Goal: Task Accomplishment & Management: Manage account settings

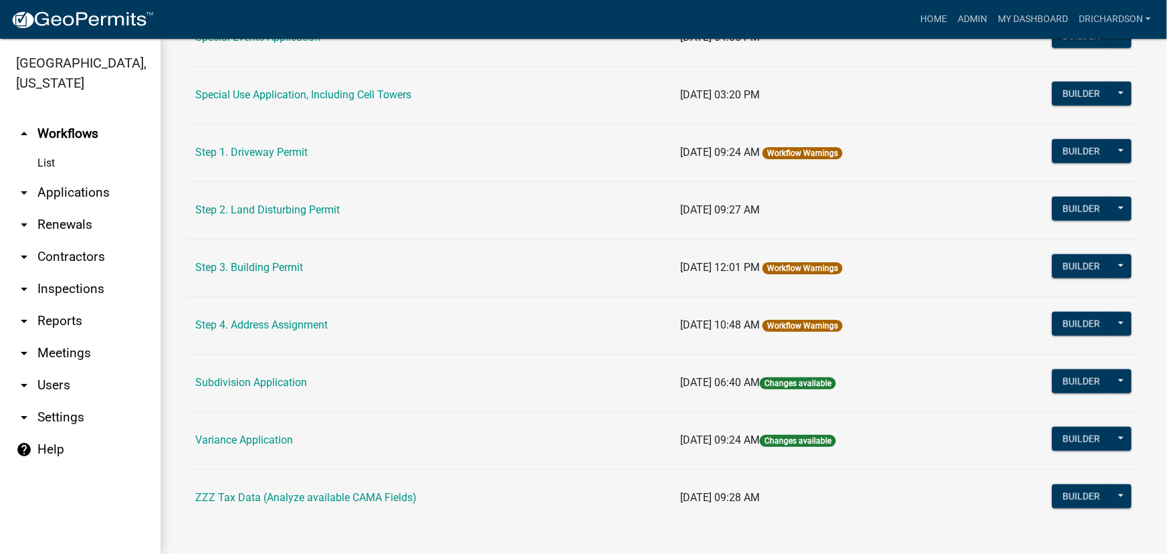
scroll to position [691, 0]
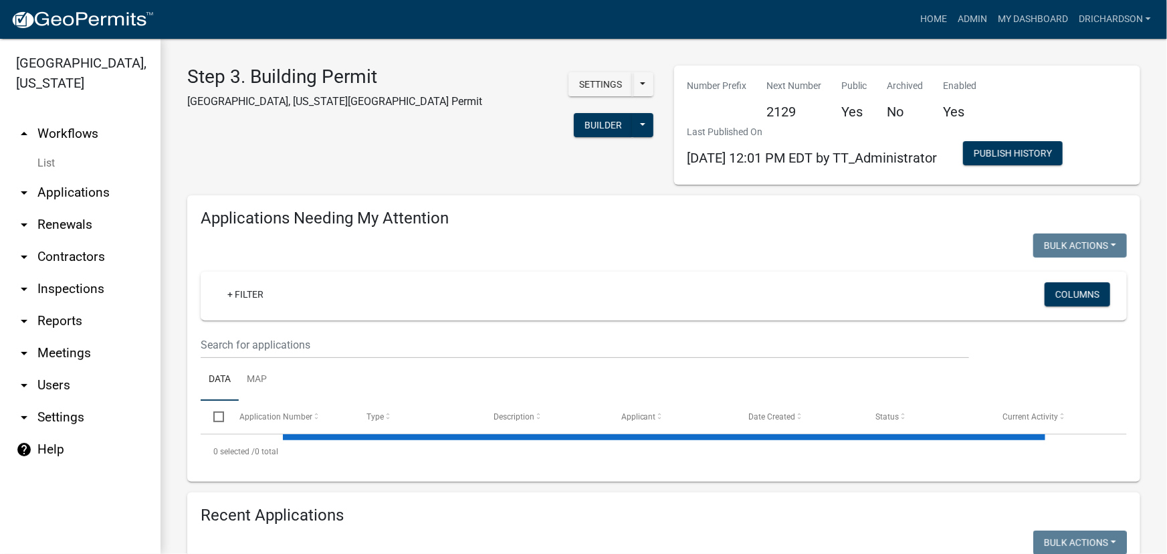
select select "1: 25"
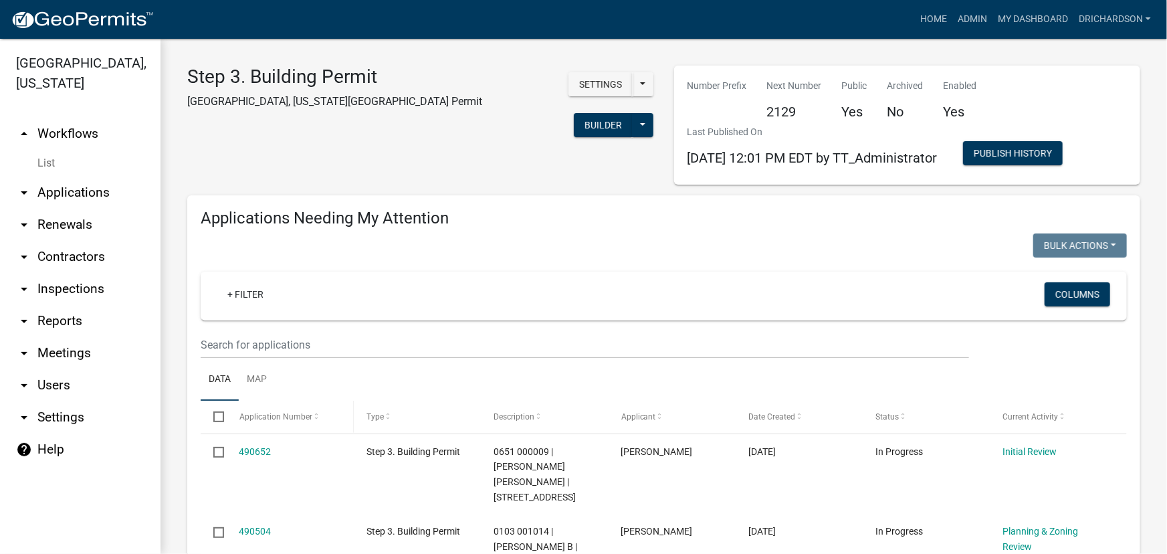
click at [277, 422] on div "Application Number" at bounding box center [290, 417] width 102 height 13
click at [281, 419] on span "Application Number" at bounding box center [275, 416] width 73 height 9
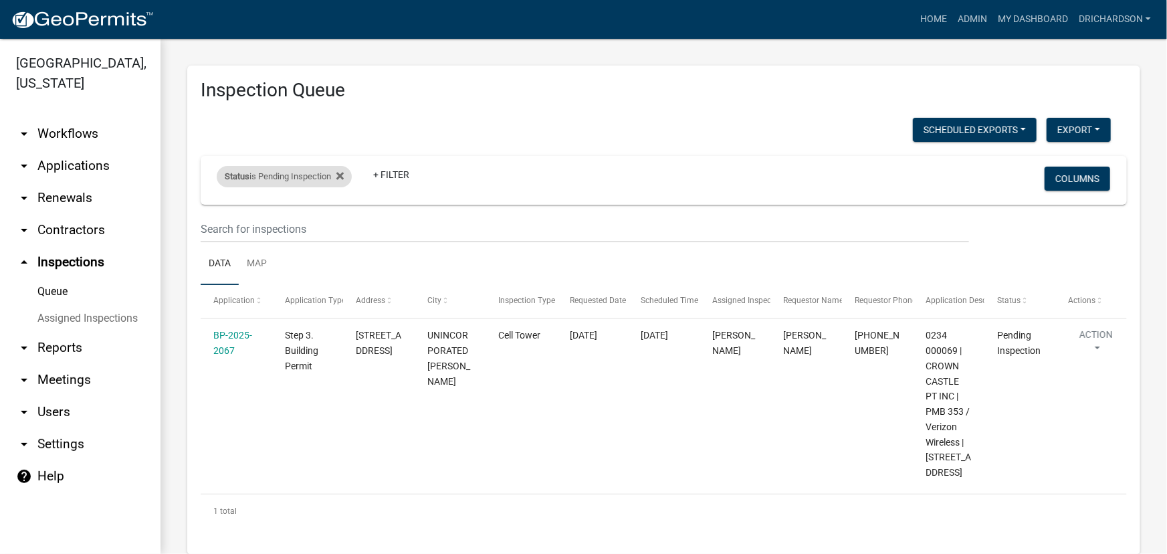
click at [301, 175] on div "Status is Pending Inspection" at bounding box center [284, 176] width 135 height 21
click at [307, 225] on select "Select an option Pending Schedule Pending Inspection Approved Denied Deleted Vo…" at bounding box center [286, 225] width 134 height 27
select select "0"
click at [219, 212] on select "Select an option Pending Schedule Pending Inspection Approved Denied Deleted Vo…" at bounding box center [286, 225] width 134 height 27
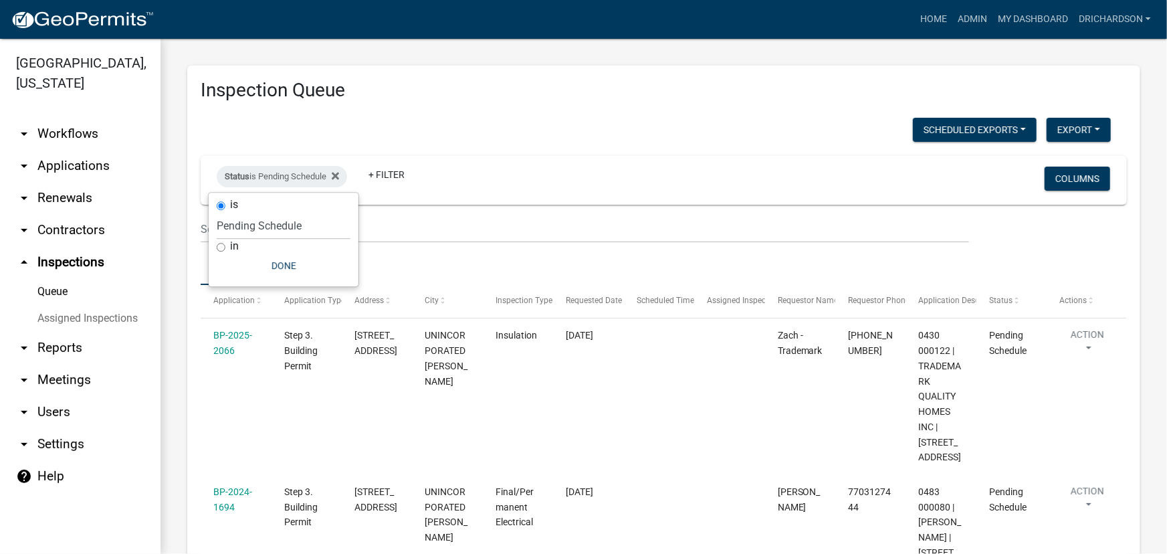
click at [524, 138] on div "Scheduled Exports + Create New Daily Inspection List Export Excel Format (.xlsx…" at bounding box center [656, 131] width 930 height 27
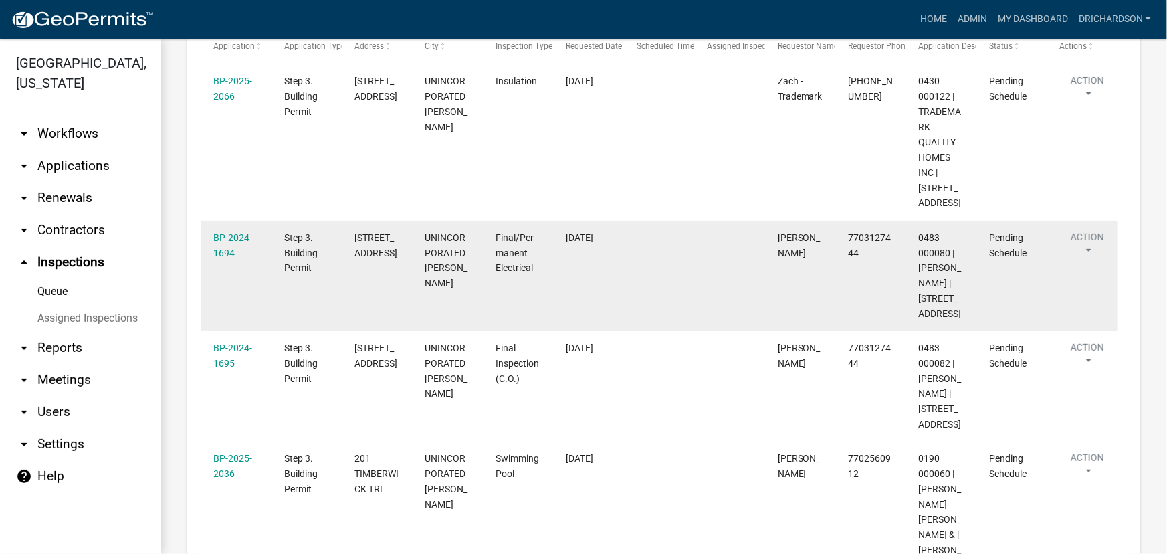
scroll to position [177, 0]
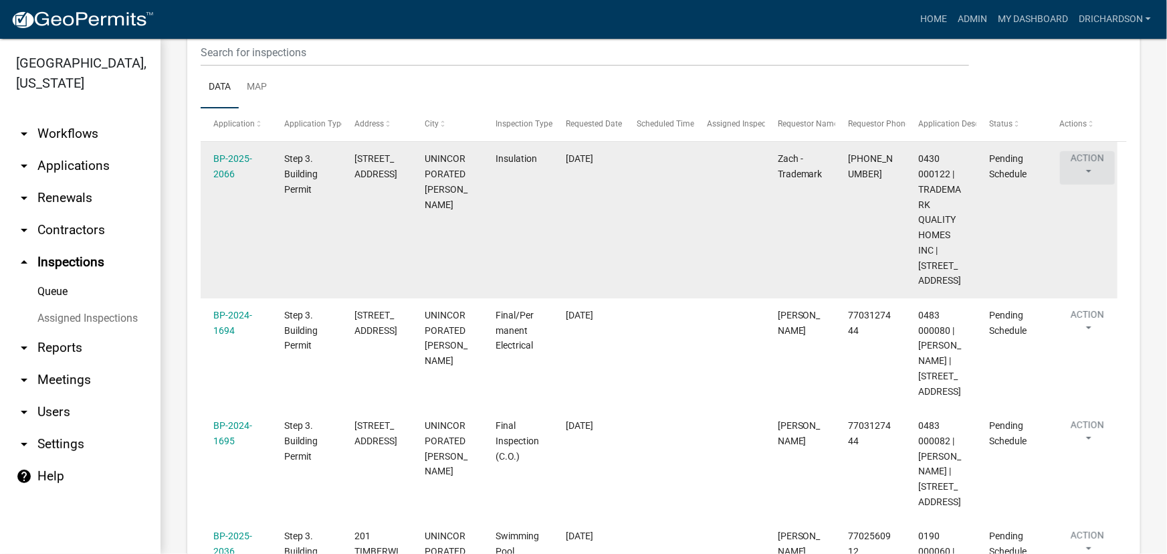
click at [1082, 161] on button "Action" at bounding box center [1087, 167] width 55 height 33
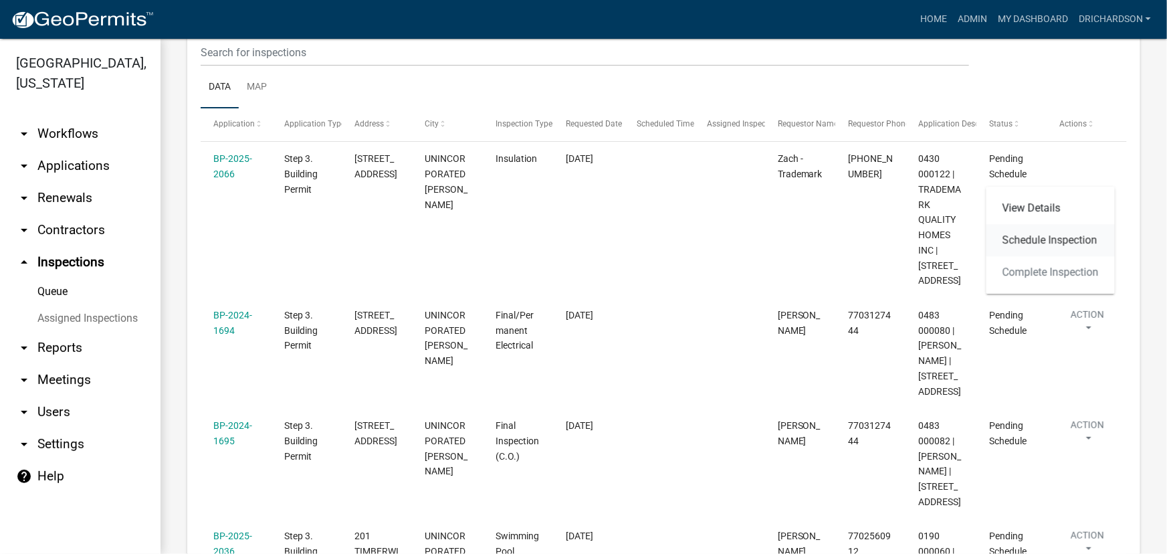
click at [1025, 236] on link "Schedule Inspection" at bounding box center [1051, 240] width 128 height 32
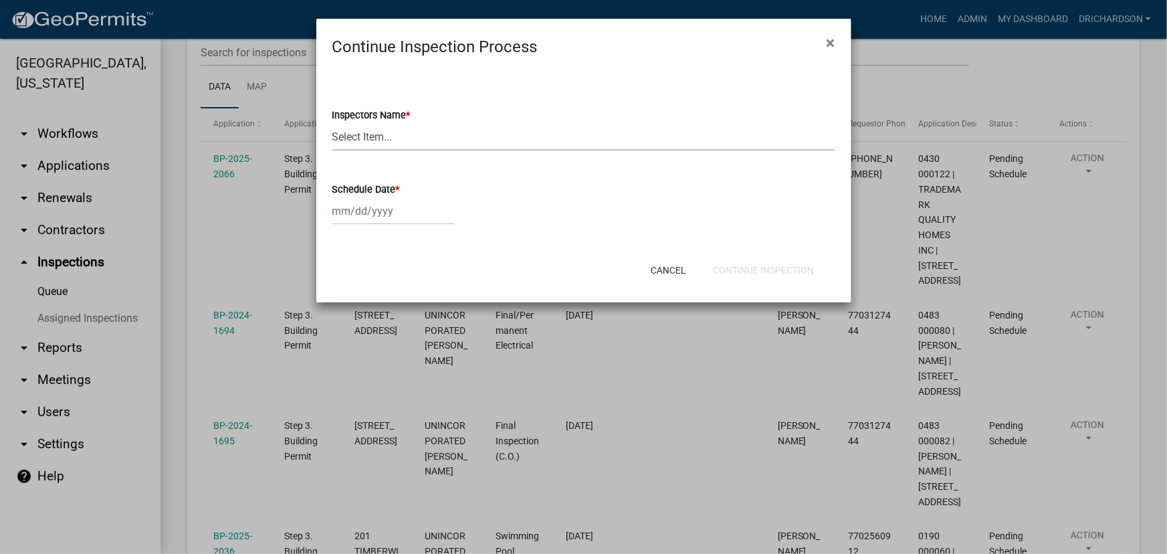
click at [389, 135] on select "Select Item... [PERSON_NAME] ([PERSON_NAME]) drichardson ([PERSON_NAME]) knorre…" at bounding box center [583, 136] width 503 height 27
select select "e20251c8-f858-4aed-a4a0-52e27fd5066e"
click at [332, 123] on select "Select Item... [PERSON_NAME] ([PERSON_NAME]) drichardson ([PERSON_NAME]) knorre…" at bounding box center [583, 136] width 503 height 27
click at [367, 211] on div at bounding box center [393, 210] width 122 height 27
select select "10"
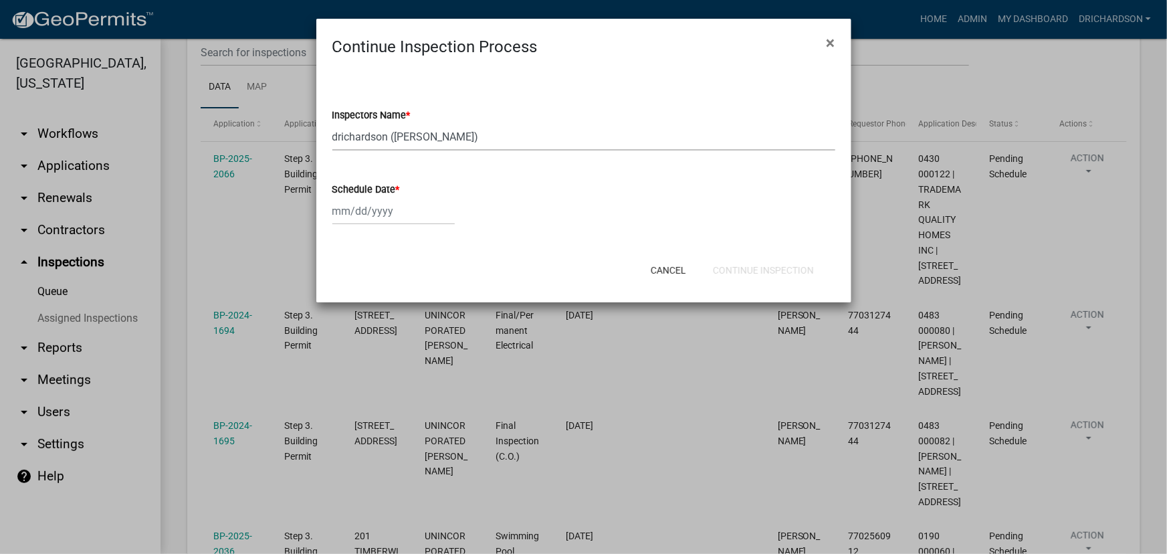
select select "2025"
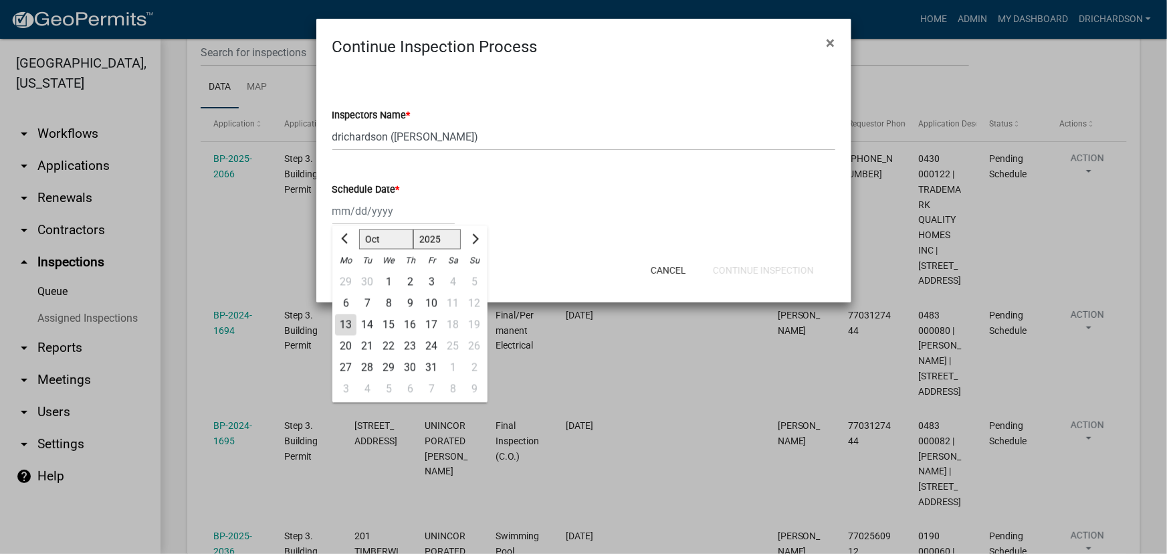
click at [347, 321] on div "13" at bounding box center [345, 324] width 21 height 21
type input "[DATE]"
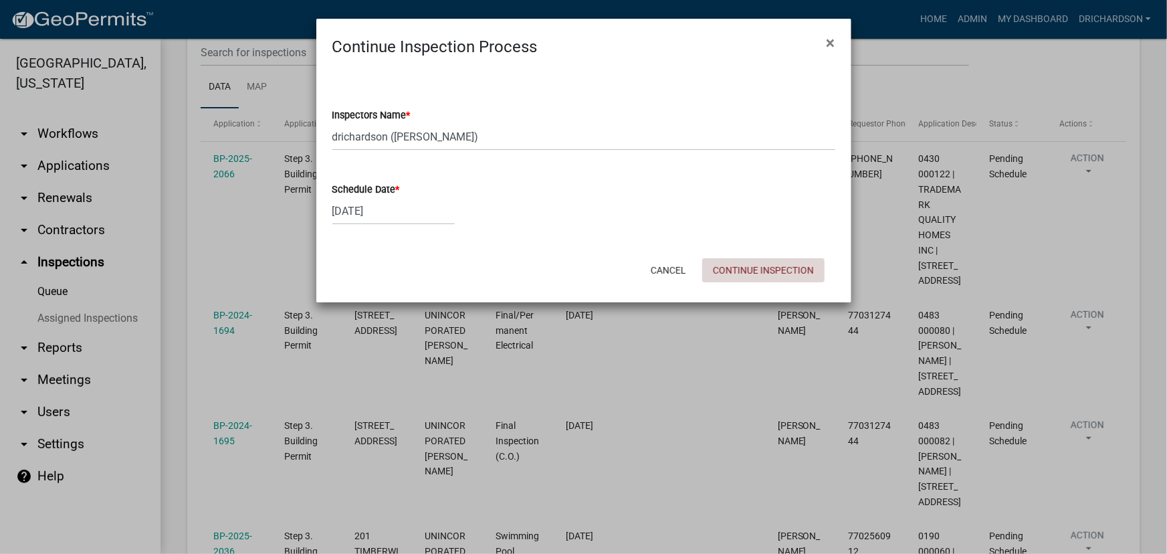
click at [726, 268] on button "Continue Inspection" at bounding box center [763, 270] width 122 height 24
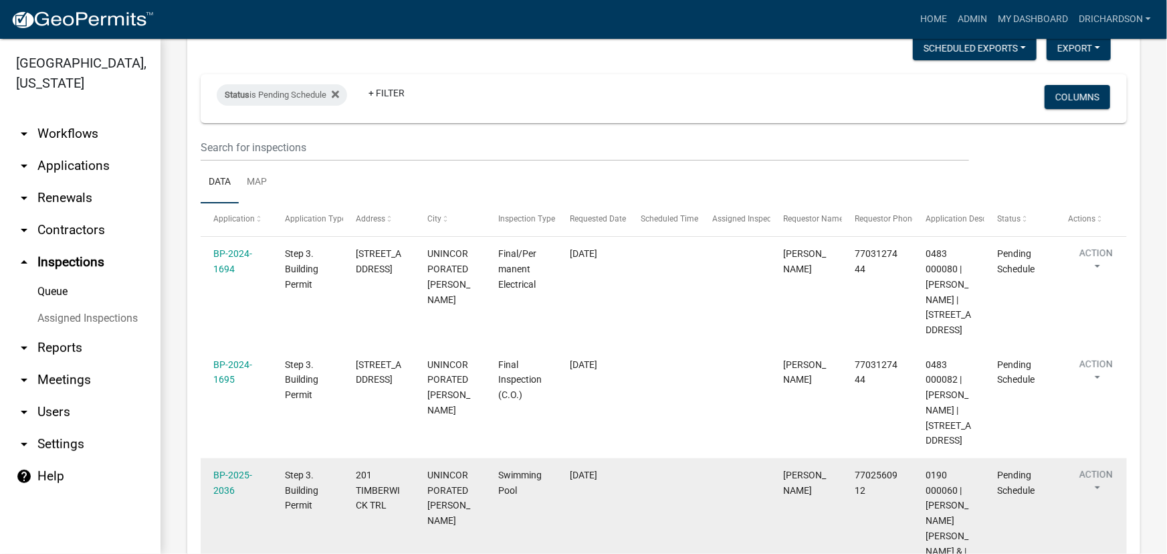
scroll to position [20, 0]
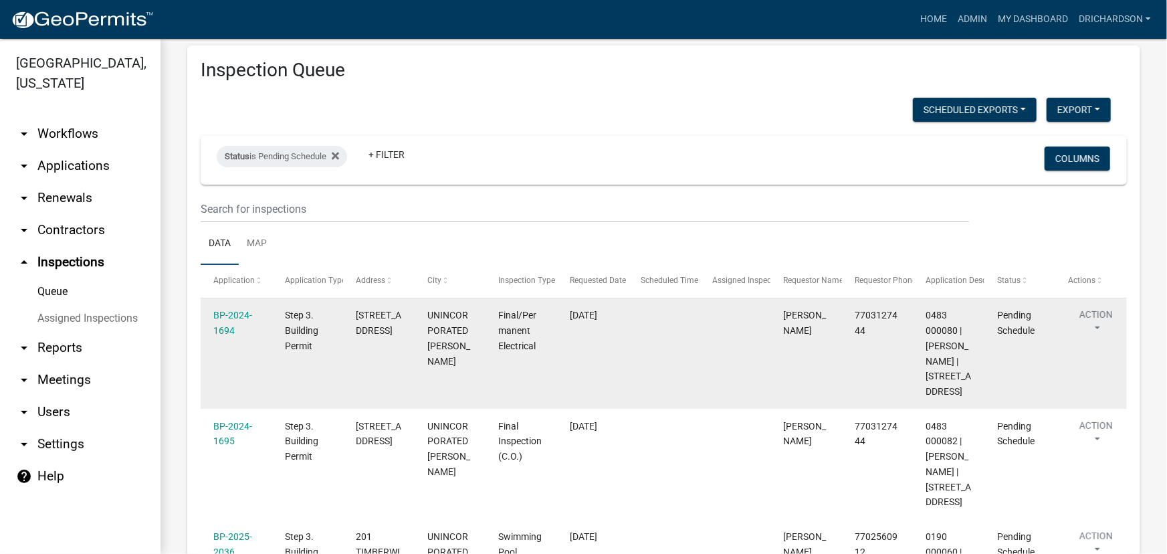
click at [1099, 325] on button "Action" at bounding box center [1096, 324] width 55 height 33
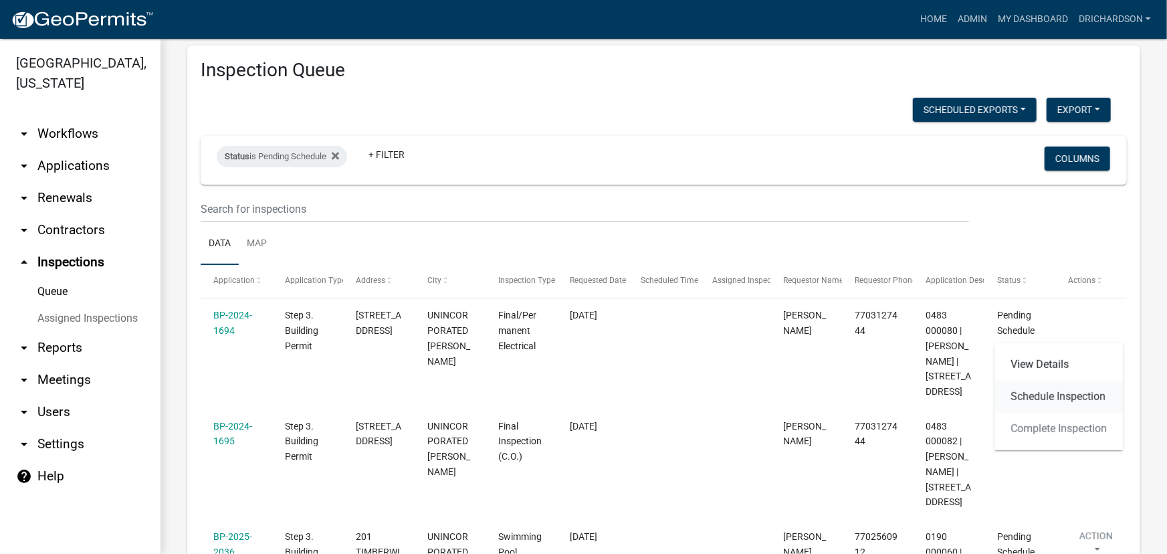
click at [1072, 394] on link "Schedule Inspection" at bounding box center [1059, 397] width 128 height 32
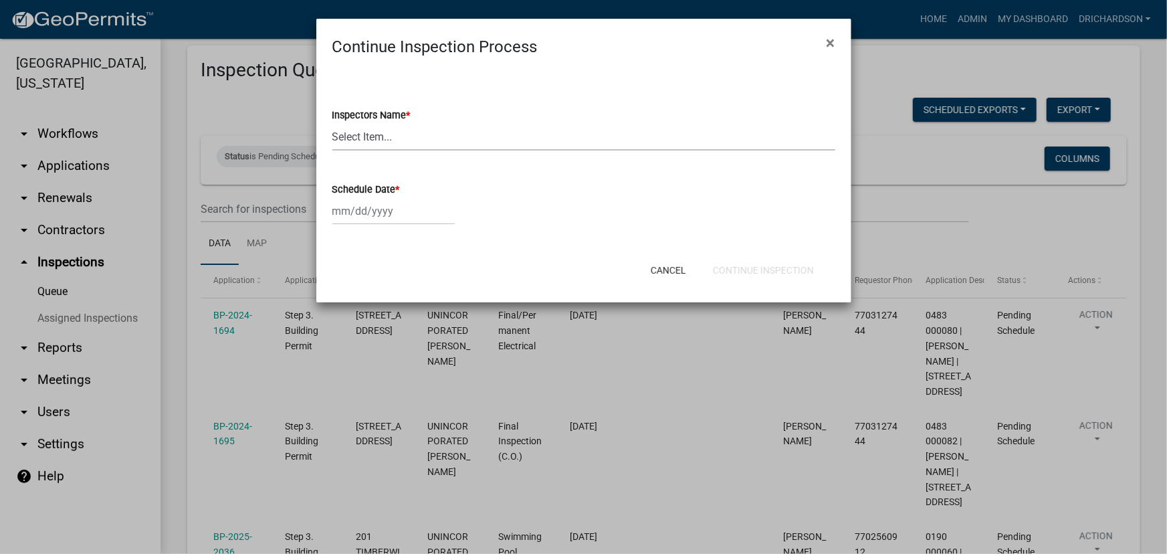
click at [391, 141] on select "Select Item... whuff (William Huff) drichardson (Douglas Richardson) knorred (K…" at bounding box center [583, 136] width 503 height 27
select select "e20251c8-f858-4aed-a4a0-52e27fd5066e"
click at [332, 123] on select "Select Item... whuff (William Huff) drichardson (Douglas Richardson) knorred (K…" at bounding box center [583, 136] width 503 height 27
select select "10"
select select "2025"
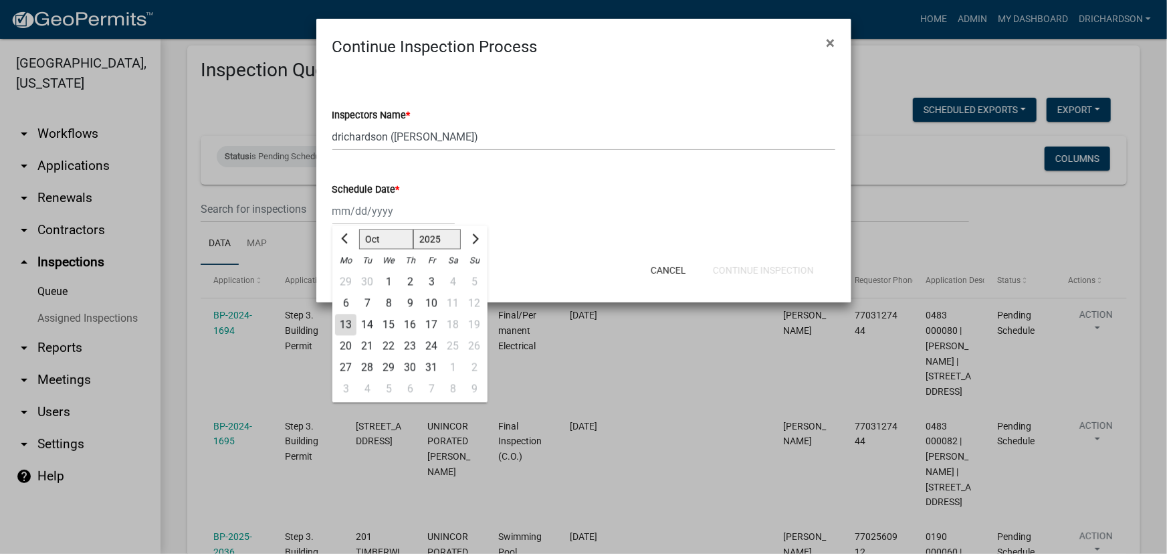
drag, startPoint x: 388, startPoint y: 212, endPoint x: 385, endPoint y: 224, distance: 12.5
click at [388, 213] on div "[PERSON_NAME] Feb Mar Apr [PERSON_NAME][DATE] Oct Nov [DATE] 1526 1527 1528 152…" at bounding box center [393, 210] width 122 height 27
click at [343, 324] on div "13" at bounding box center [345, 324] width 21 height 21
type input "[DATE]"
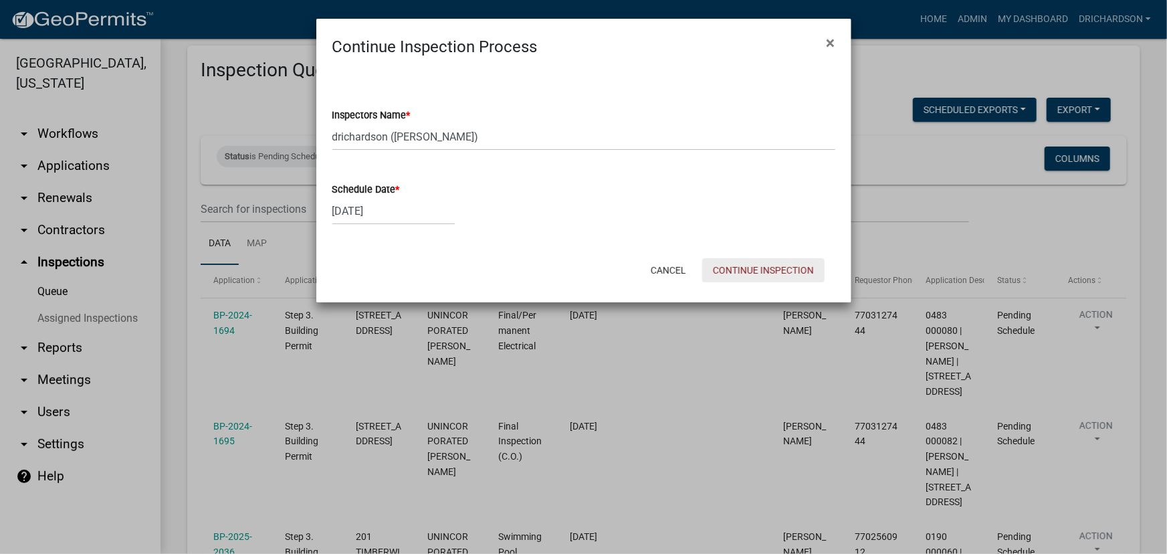
click at [752, 268] on button "Continue Inspection" at bounding box center [763, 270] width 122 height 24
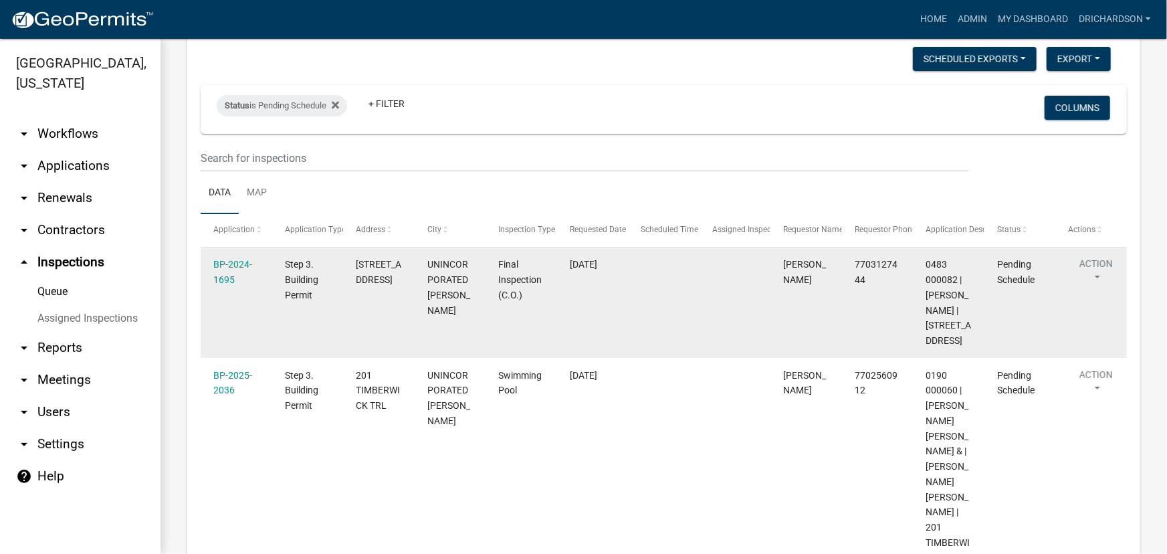
scroll to position [60, 0]
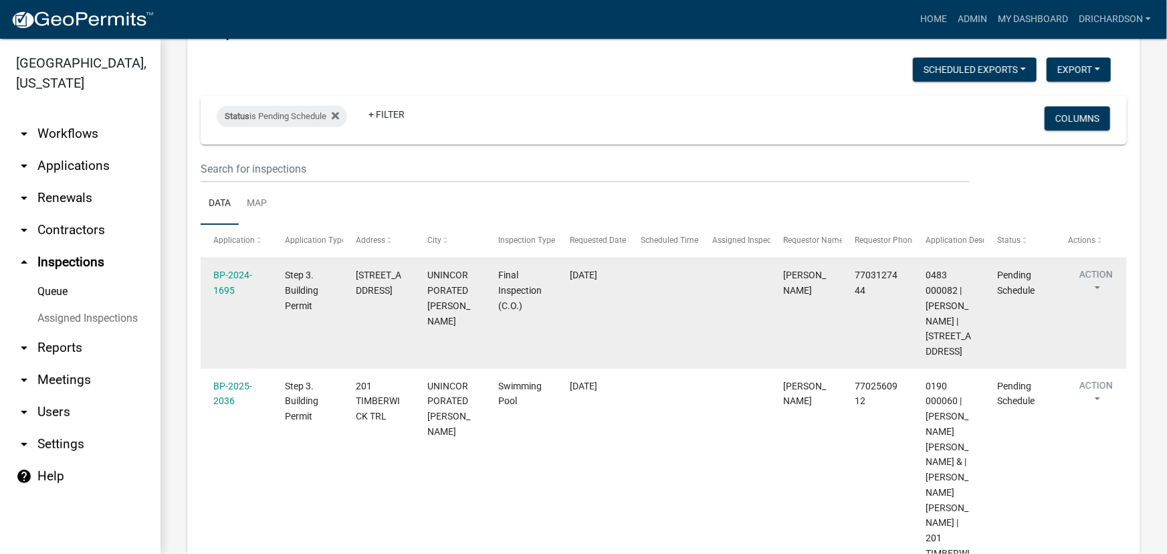
click at [1103, 280] on button "Action" at bounding box center [1096, 284] width 55 height 33
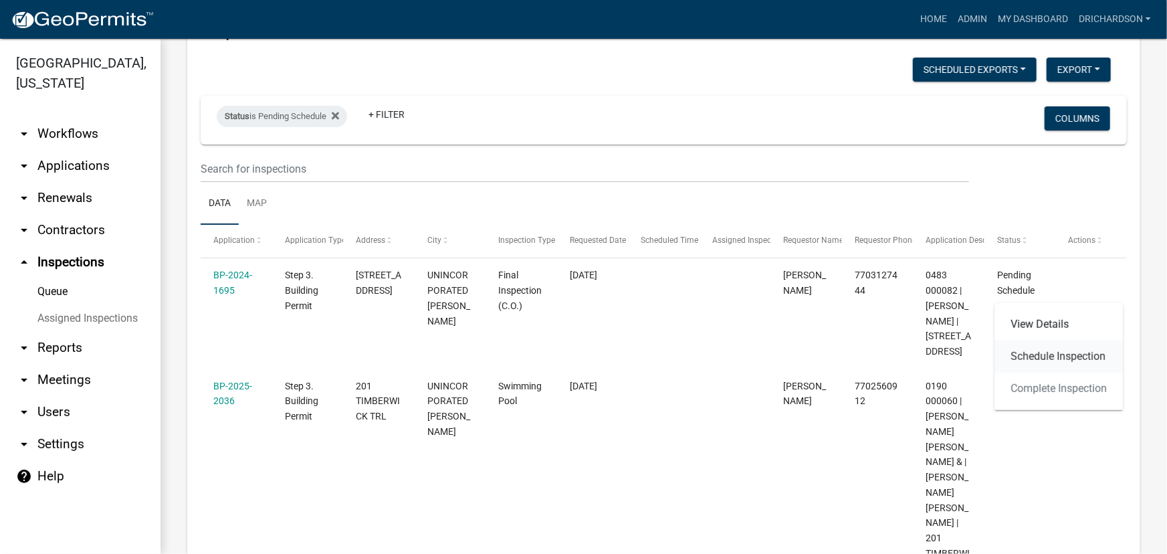
click at [1059, 363] on link "Schedule Inspection" at bounding box center [1059, 356] width 128 height 32
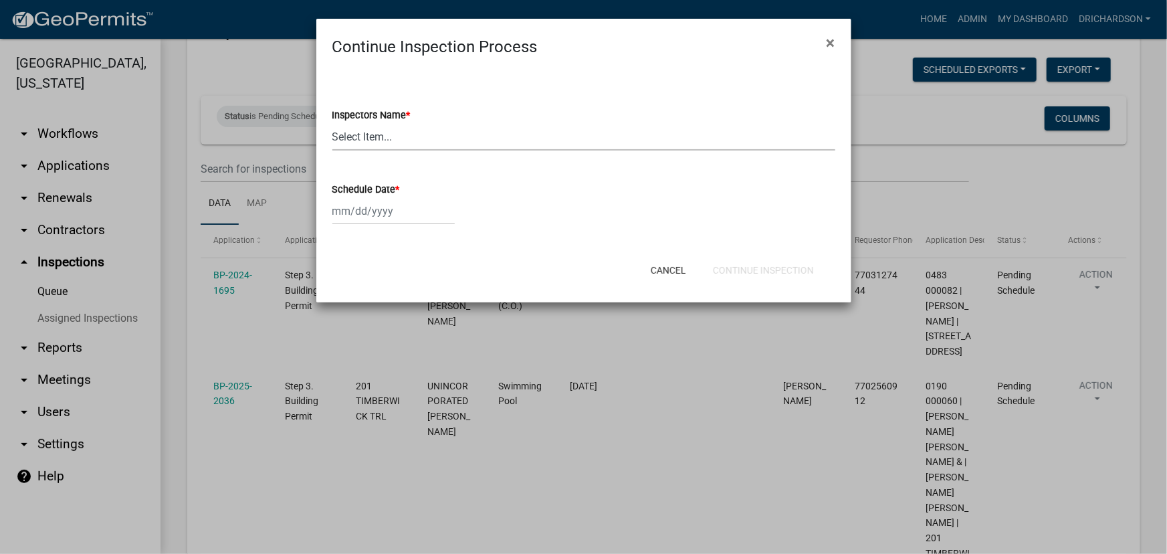
click at [367, 136] on select "Select Item... [PERSON_NAME] ([PERSON_NAME]) drichardson ([PERSON_NAME]) knorre…" at bounding box center [583, 136] width 503 height 27
select select "e20251c8-f858-4aed-a4a0-52e27fd5066e"
click at [332, 123] on select "Select Item... [PERSON_NAME] ([PERSON_NAME]) drichardson ([PERSON_NAME]) knorre…" at bounding box center [583, 136] width 503 height 27
select select "10"
select select "2025"
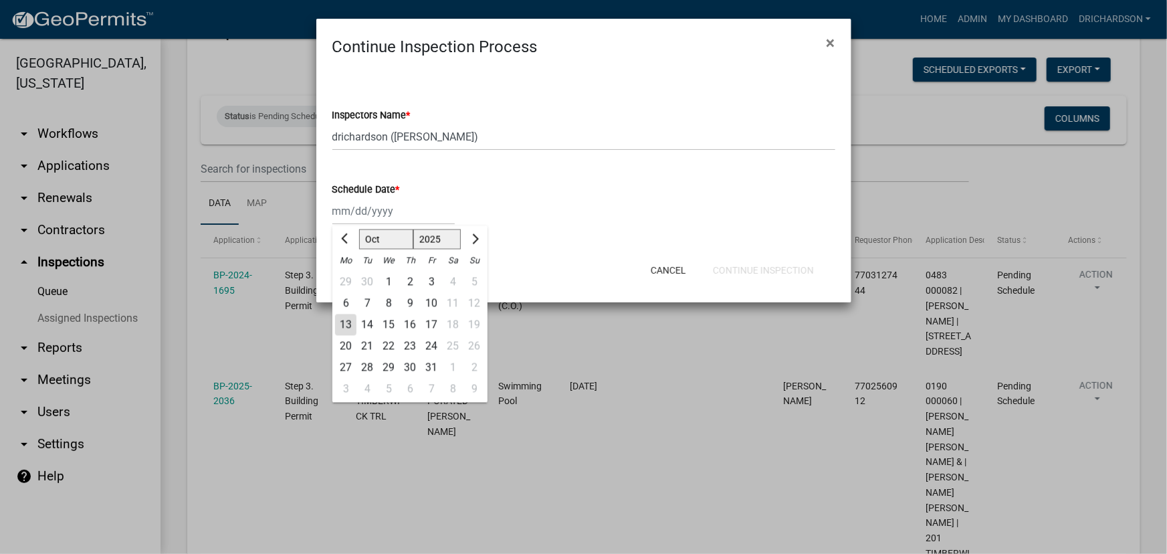
click at [373, 211] on div "Jan Feb Mar Apr May Jun Jul Aug Sep Oct Nov Dec 1525 1526 1527 1528 1529 1530 1…" at bounding box center [393, 210] width 122 height 27
click at [345, 320] on div "13" at bounding box center [345, 324] width 21 height 21
type input "10/13/2025"
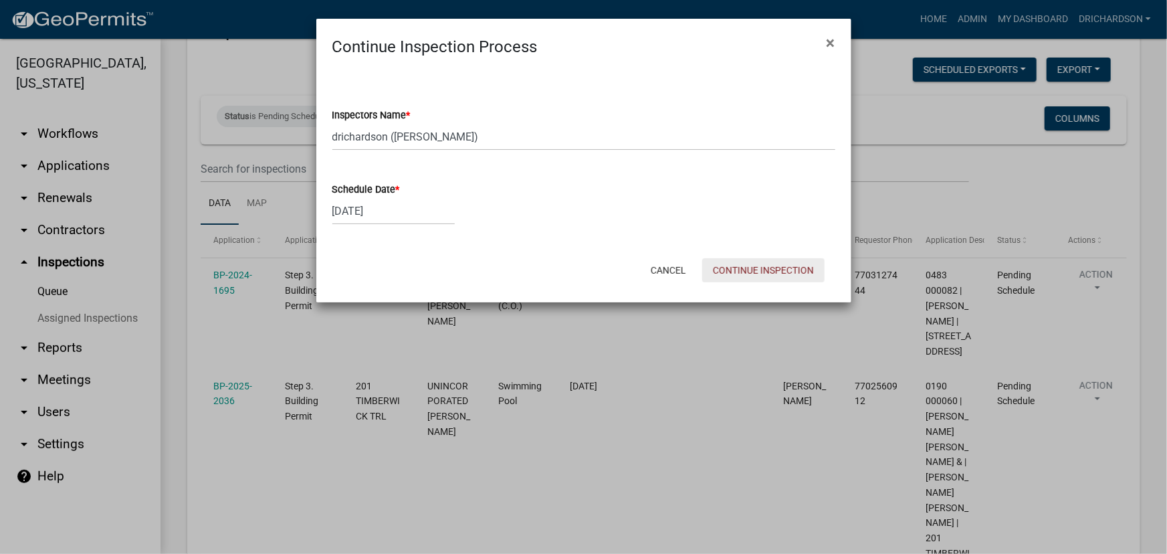
click at [735, 267] on button "Continue Inspection" at bounding box center [763, 270] width 122 height 24
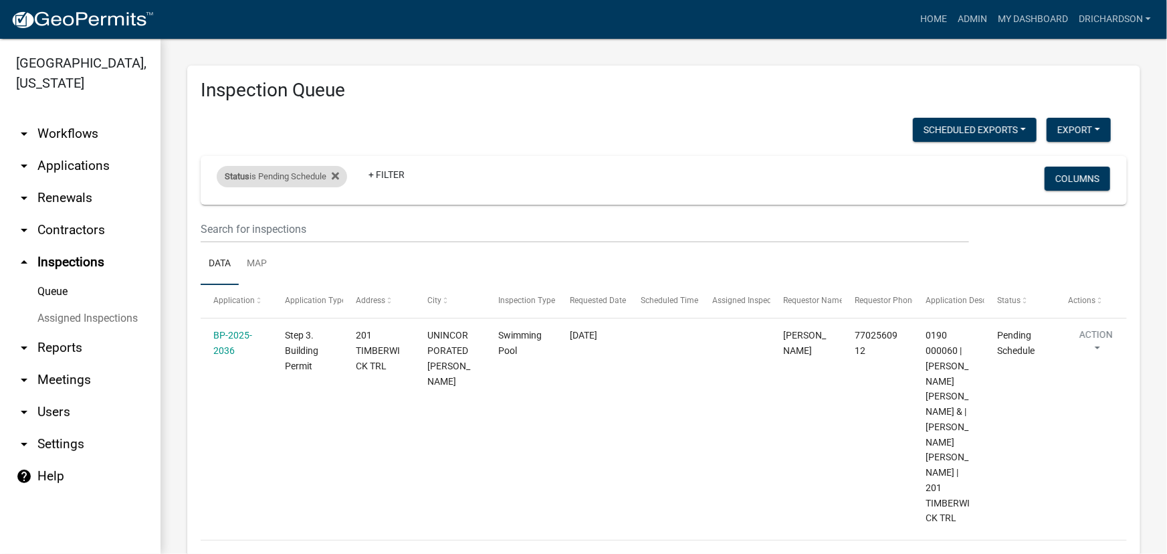
click at [292, 176] on div "Status is Pending Schedule" at bounding box center [282, 176] width 130 height 21
click at [269, 229] on select "Select an option Pending Schedule Pending Inspection Approved Denied Deleted Vo…" at bounding box center [284, 225] width 134 height 27
select select "1"
click at [219, 212] on select "Select an option Pending Schedule Pending Inspection Approved Denied Deleted Vo…" at bounding box center [284, 225] width 134 height 27
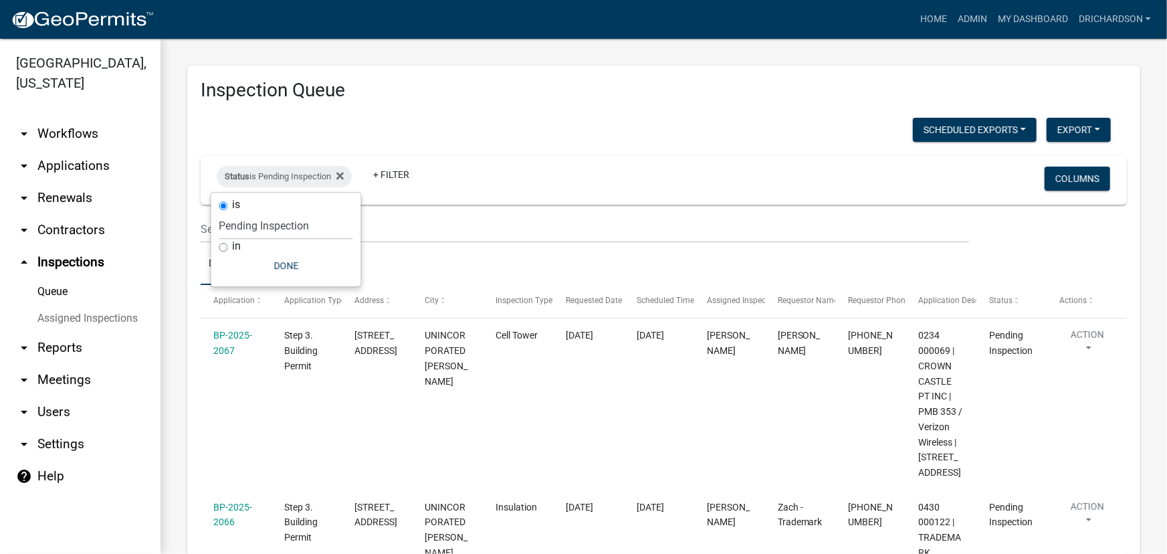
click at [488, 123] on div "Scheduled Exports + Create New Daily Inspection List Export Excel Format (.xlsx…" at bounding box center [656, 131] width 930 height 27
click at [296, 177] on div "Status is Pending Inspection" at bounding box center [284, 176] width 135 height 21
click at [285, 231] on select "Select an option Pending Schedule Pending Inspection Approved Denied Deleted Vo…" at bounding box center [286, 225] width 134 height 27
select select "0"
click at [219, 212] on select "Select an option Pending Schedule Pending Inspection Approved Denied Deleted Vo…" at bounding box center [286, 225] width 134 height 27
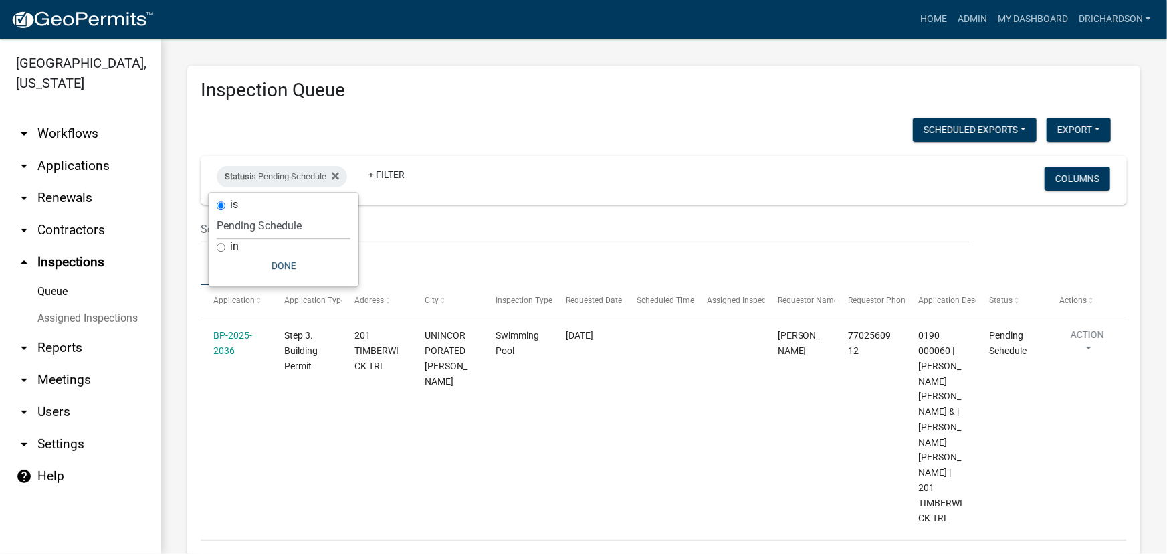
click at [441, 140] on div "Scheduled Exports + Create New Daily Inspection List Export Excel Format (.xlsx…" at bounding box center [656, 131] width 930 height 27
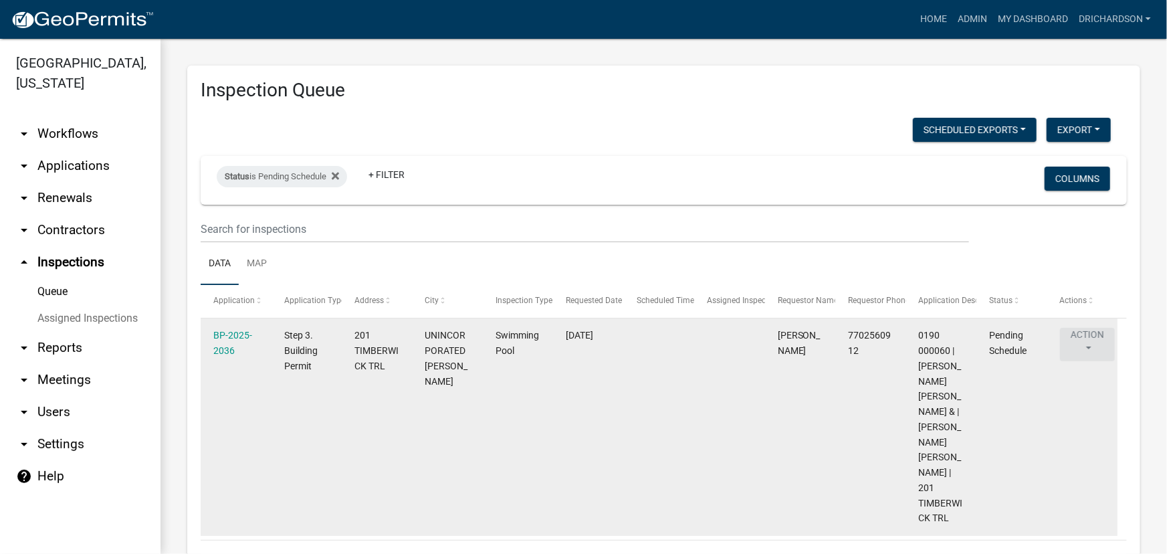
click at [1090, 346] on button "Action" at bounding box center [1087, 344] width 55 height 33
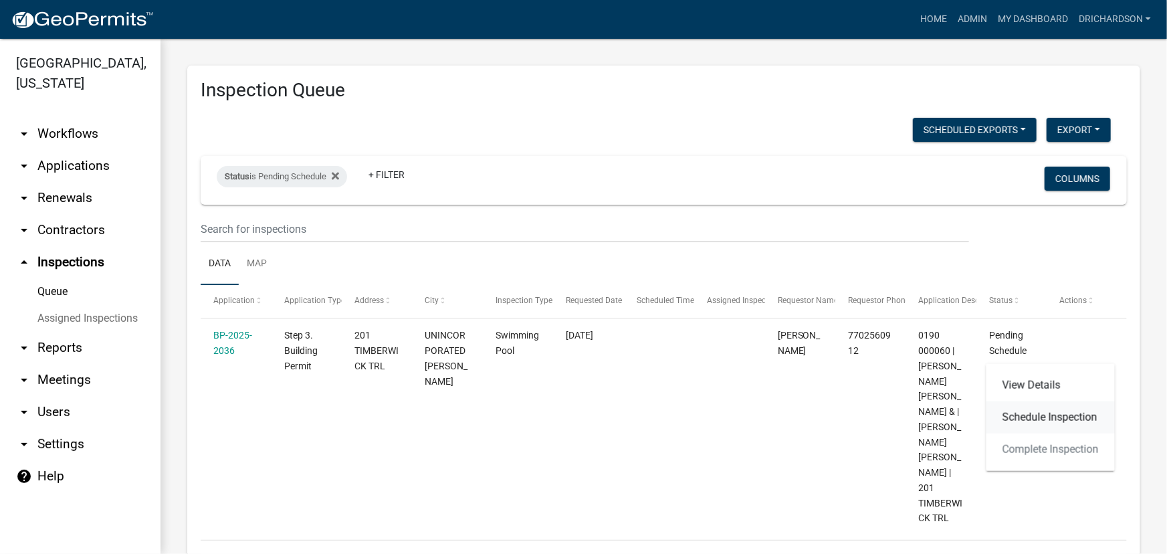
click at [1061, 413] on link "Schedule Inspection" at bounding box center [1051, 417] width 128 height 32
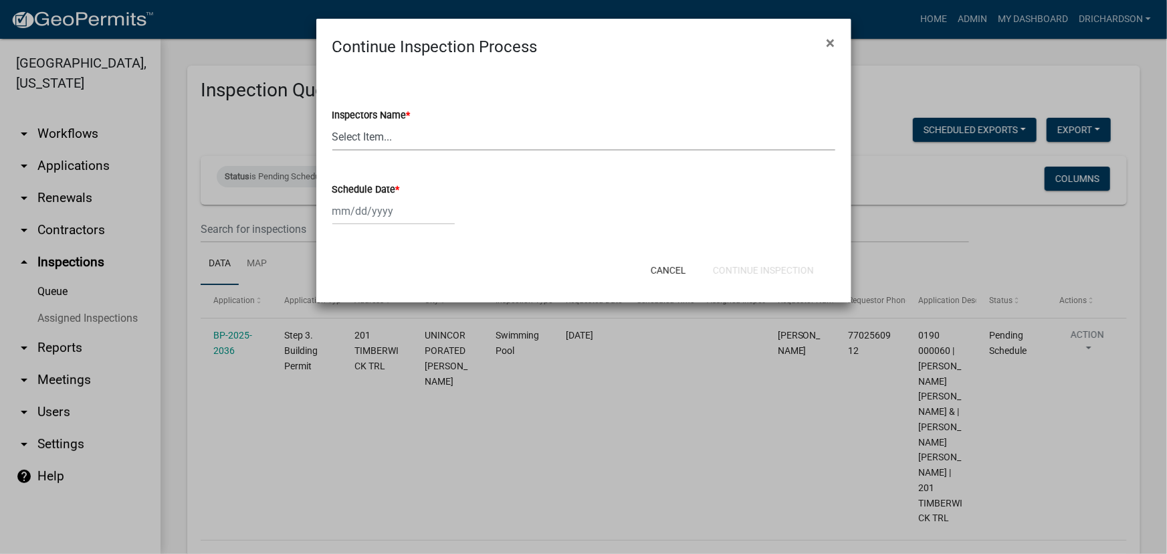
click at [393, 130] on select "Select Item... whuff (William Huff) drichardson (Douglas Richardson) knorred (K…" at bounding box center [583, 136] width 503 height 27
select select "e20251c8-f858-4aed-a4a0-52e27fd5066e"
click at [332, 123] on select "Select Item... whuff (William Huff) drichardson (Douglas Richardson) knorred (K…" at bounding box center [583, 136] width 503 height 27
select select "10"
select select "2025"
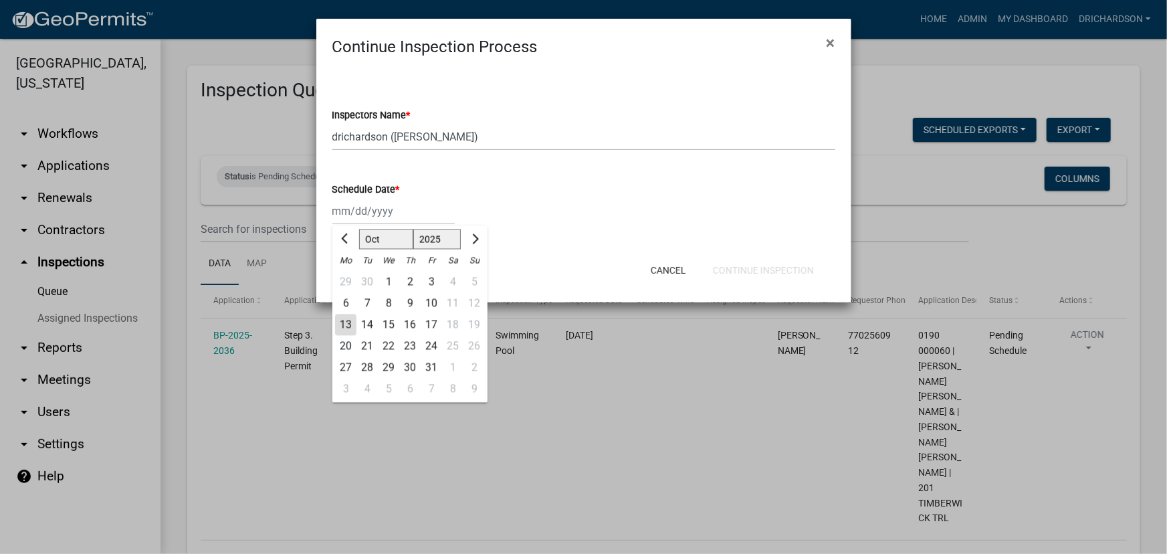
click at [397, 216] on div "Jan Feb Mar Apr May Jun Jul Aug Sep Oct Nov Dec 1525 1526 1527 1528 1529 1530 1…" at bounding box center [393, 210] width 122 height 27
click at [346, 324] on div "13" at bounding box center [345, 324] width 21 height 21
type input "10/13/2025"
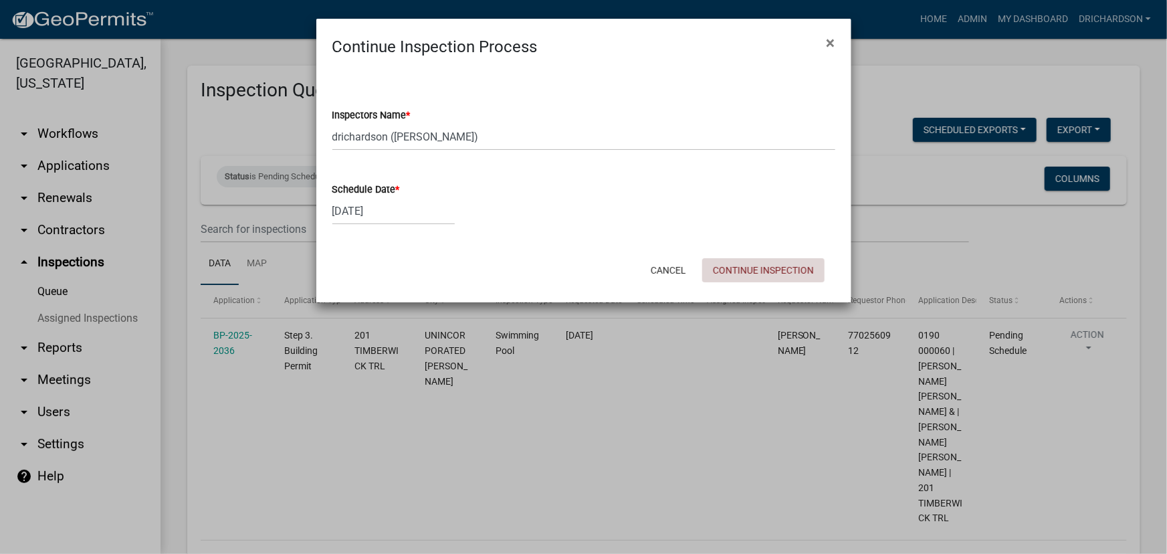
click at [742, 266] on button "Continue Inspection" at bounding box center [763, 270] width 122 height 24
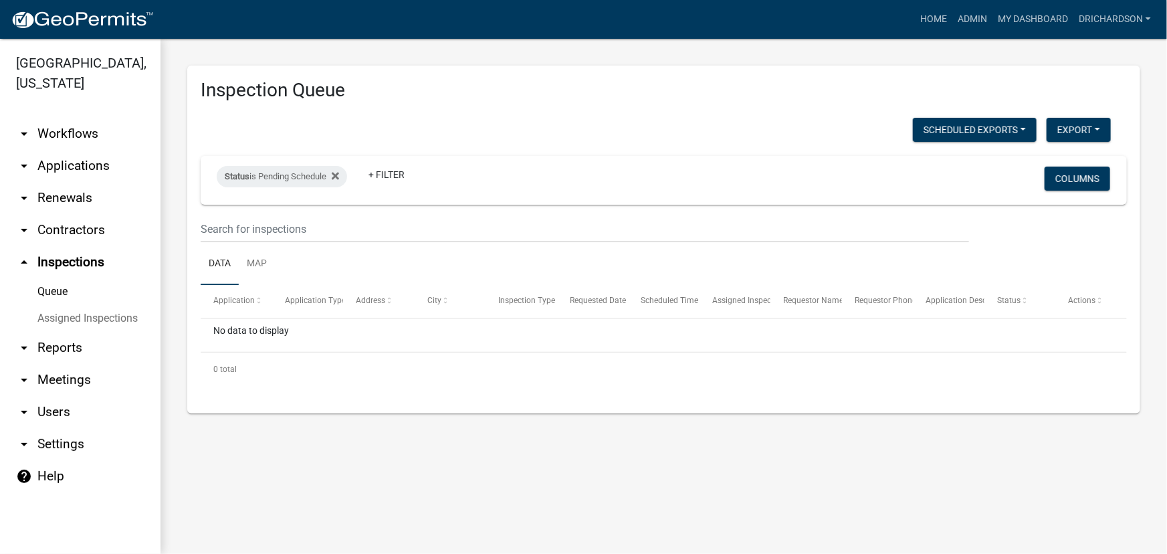
click at [76, 118] on link "arrow_drop_down Workflows" at bounding box center [80, 134] width 161 height 32
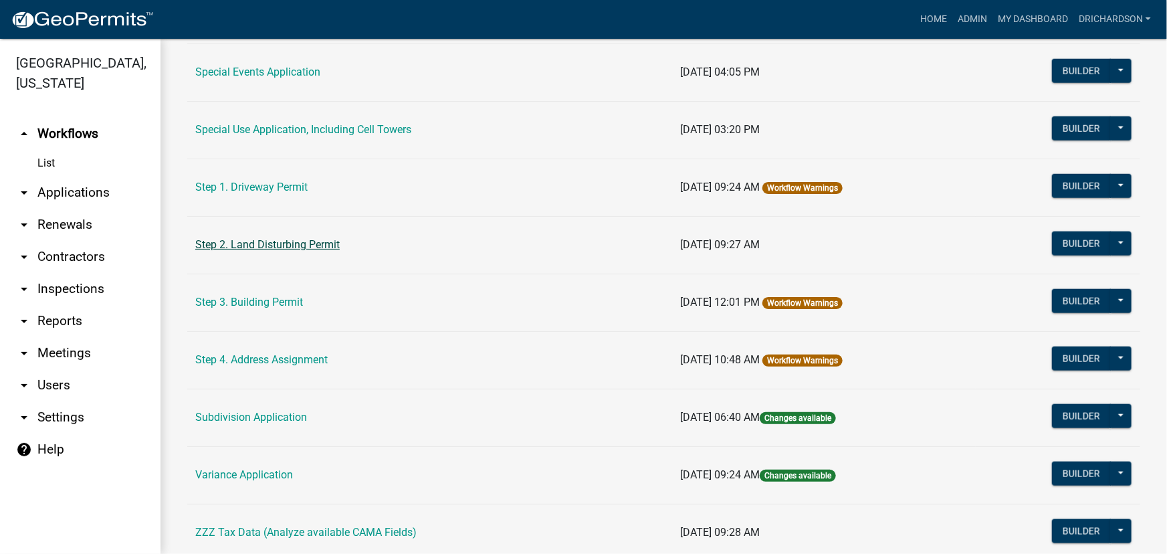
scroll to position [691, 0]
